Goal: Task Accomplishment & Management: Manage account settings

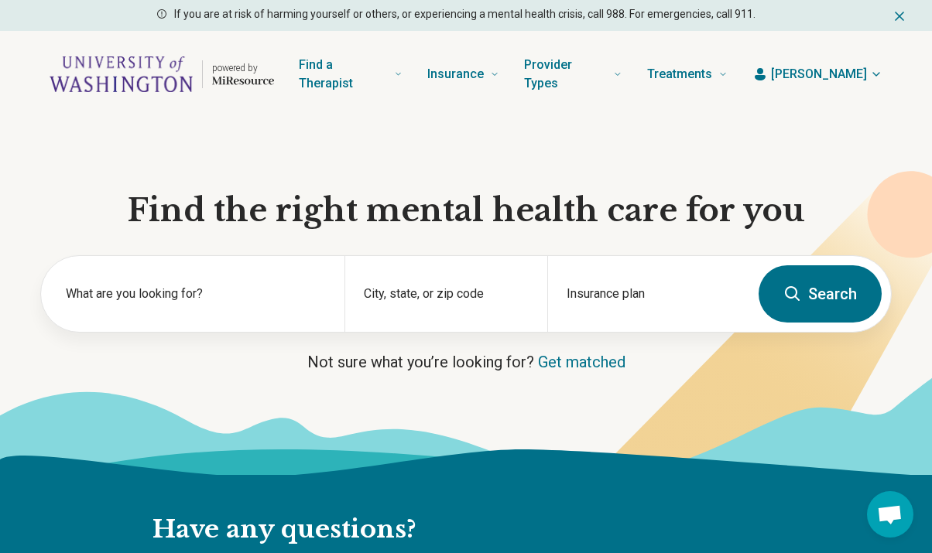
click at [850, 73] on span "[PERSON_NAME]" at bounding box center [819, 74] width 96 height 19
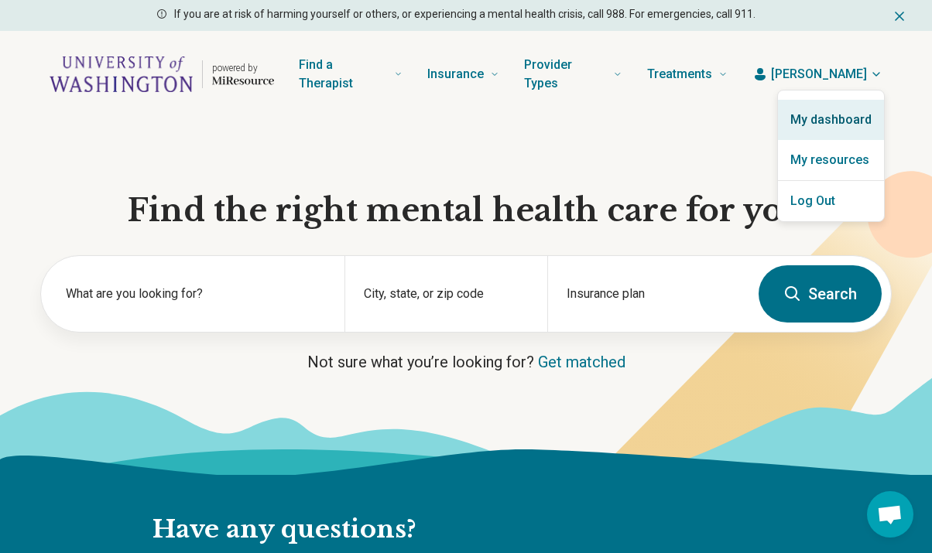
click at [809, 118] on link "My dashboard" at bounding box center [831, 120] width 106 height 40
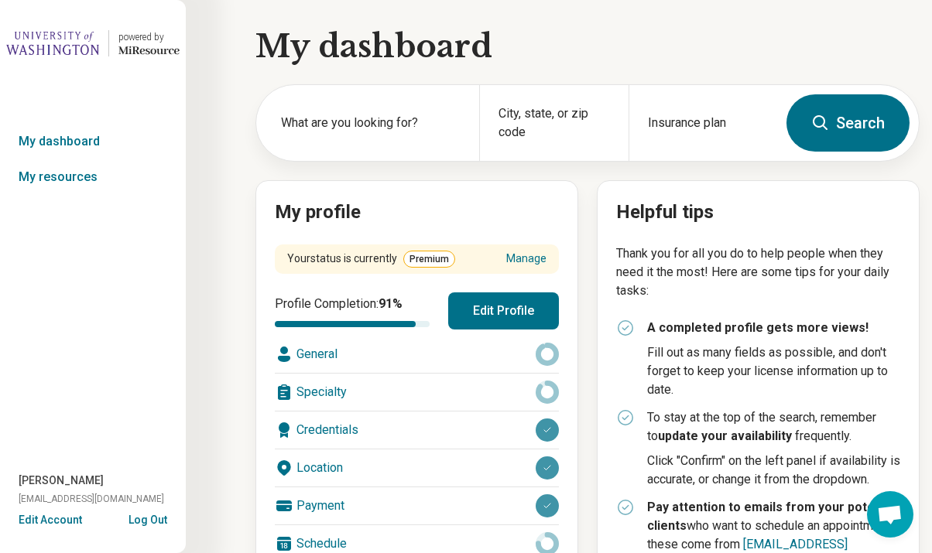
click at [499, 301] on button "Edit Profile" at bounding box center [503, 310] width 111 height 37
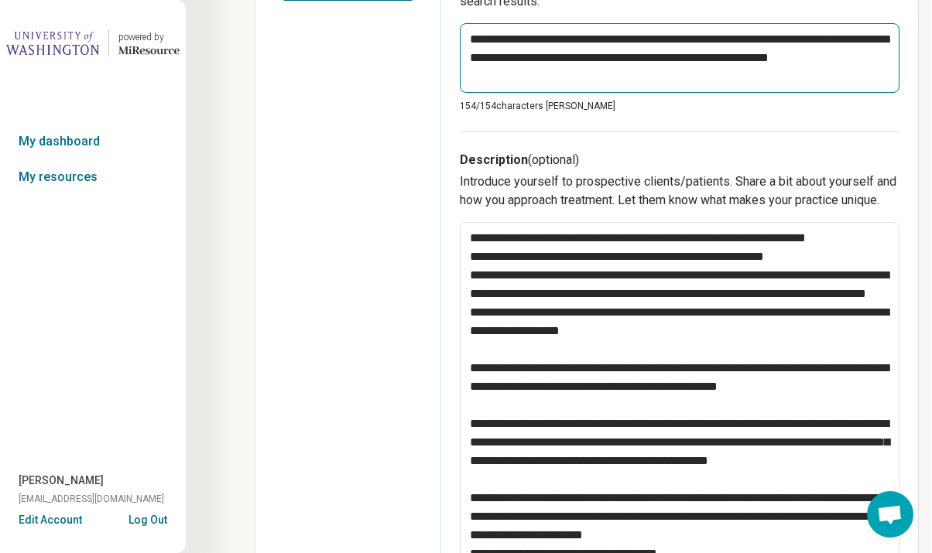
scroll to position [459, 0]
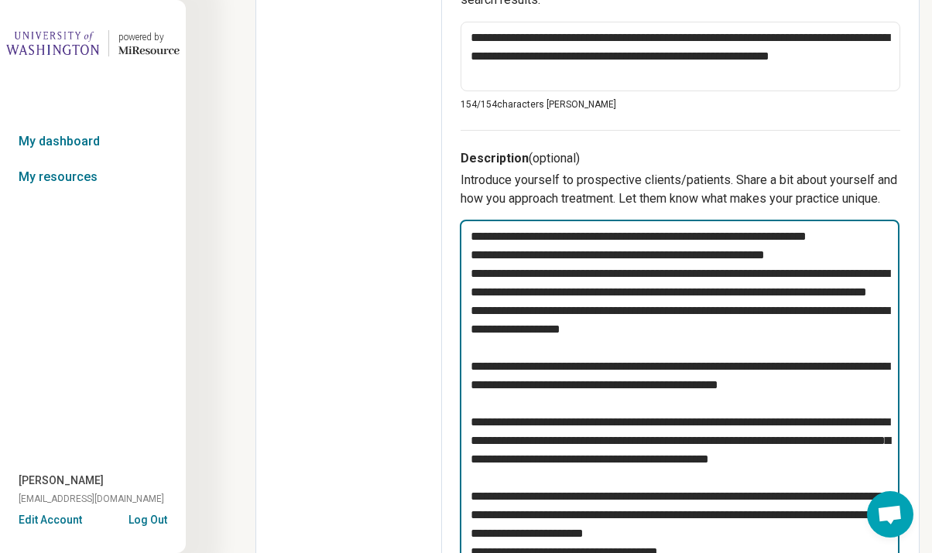
drag, startPoint x: 538, startPoint y: 292, endPoint x: 459, endPoint y: 289, distance: 79.0
click at [459, 289] on div "**********" at bounding box center [680, 440] width 477 height 1649
type textarea "*"
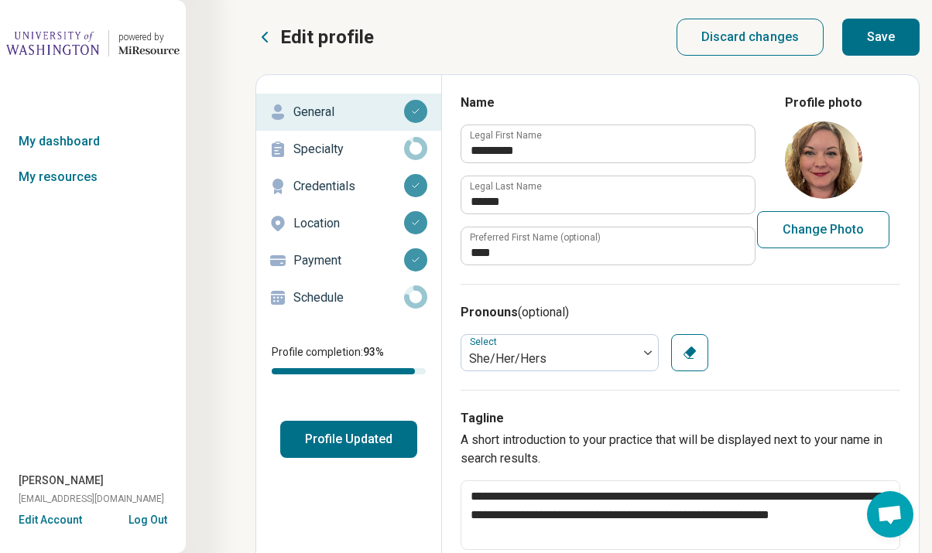
scroll to position [0, 0]
type textarea "**********"
click at [900, 33] on button "Save" at bounding box center [880, 37] width 77 height 37
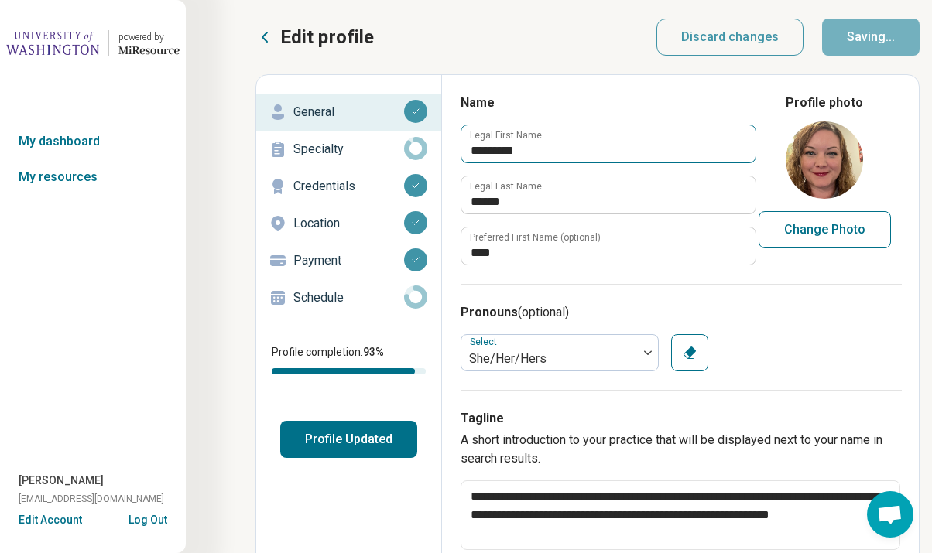
type textarea "*"
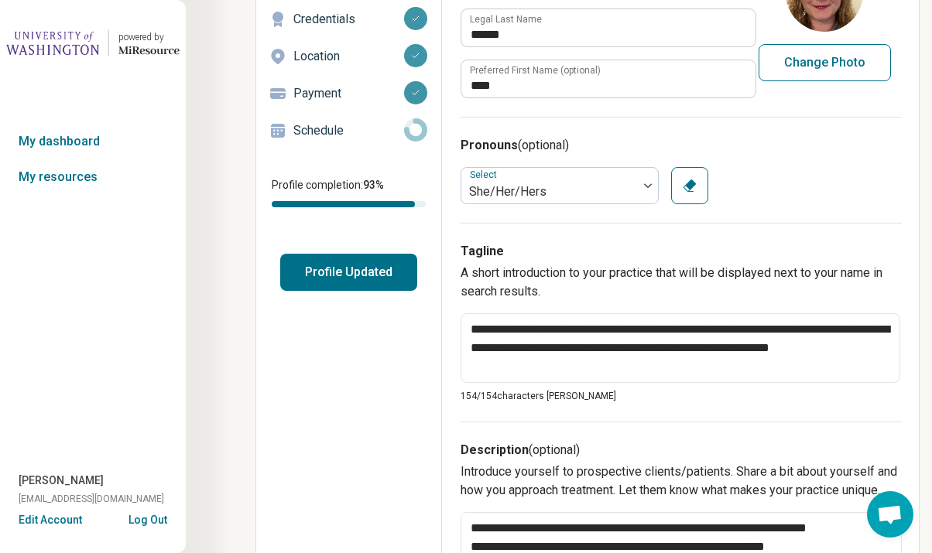
scroll to position [165, 0]
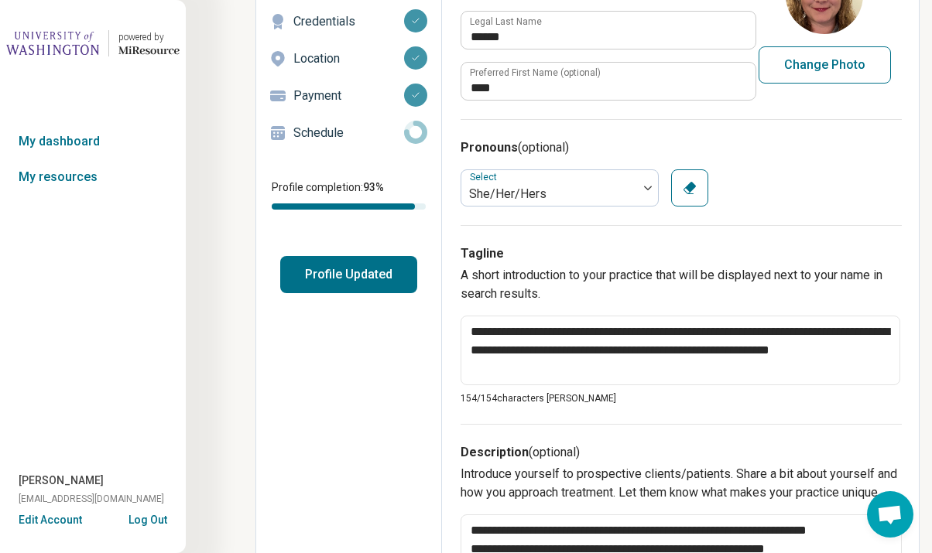
click at [363, 277] on button "Profile Updated" at bounding box center [348, 274] width 137 height 37
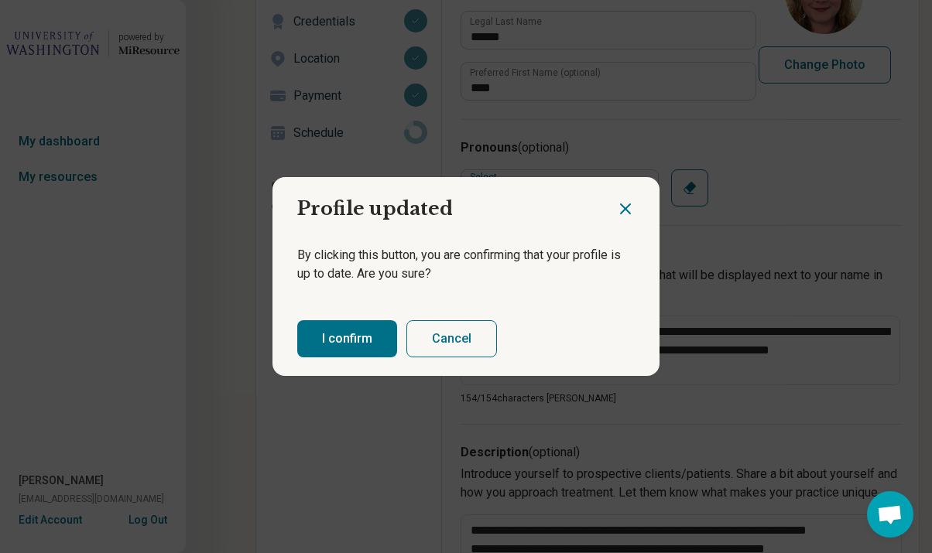
click at [368, 334] on button "I confirm" at bounding box center [347, 338] width 100 height 37
